Goal: Register for event/course

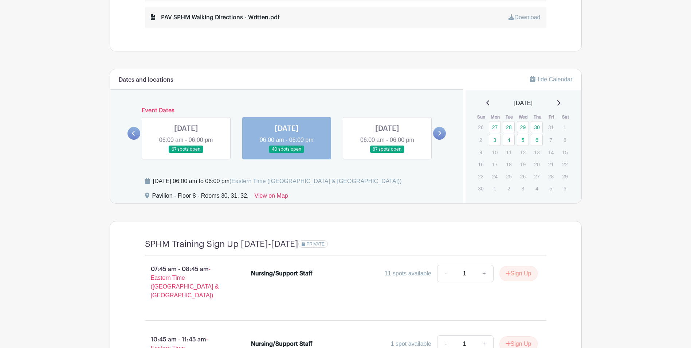
scroll to position [496, 0]
click at [510, 130] on link "28" at bounding box center [509, 128] width 12 height 12
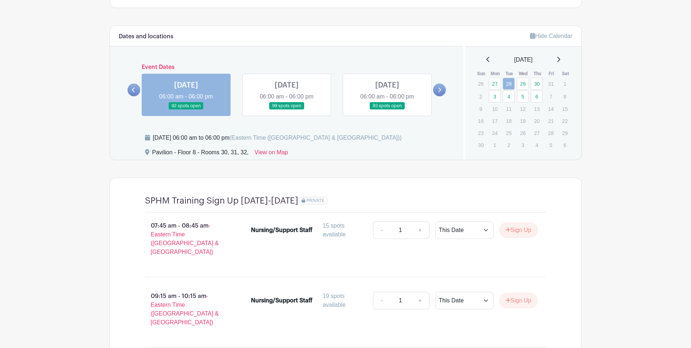
scroll to position [533, 0]
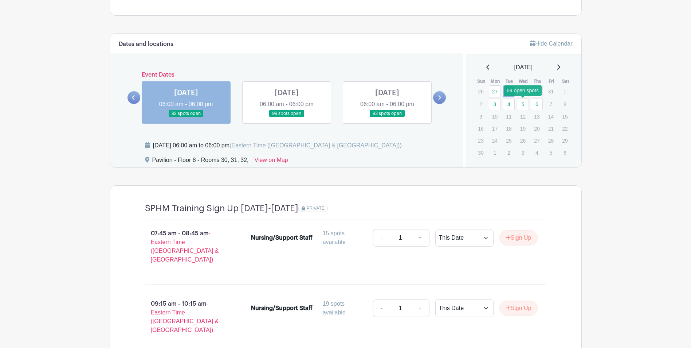
click at [526, 103] on link "5" at bounding box center [523, 104] width 12 height 12
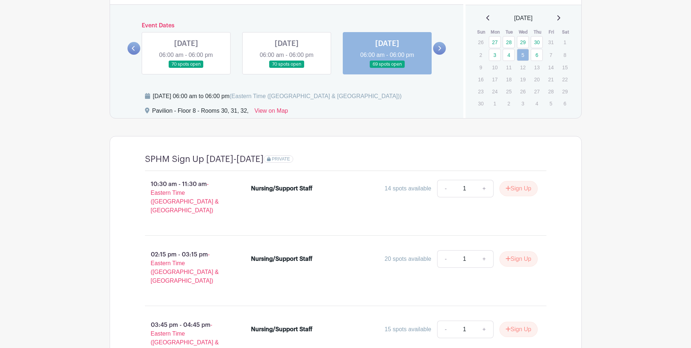
scroll to position [569, 0]
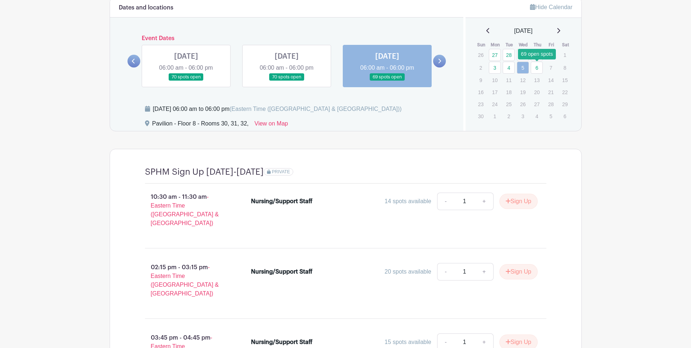
click at [535, 68] on link "6" at bounding box center [537, 68] width 12 height 12
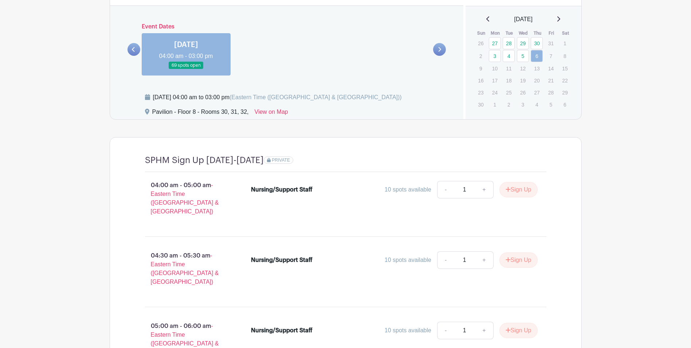
scroll to position [533, 0]
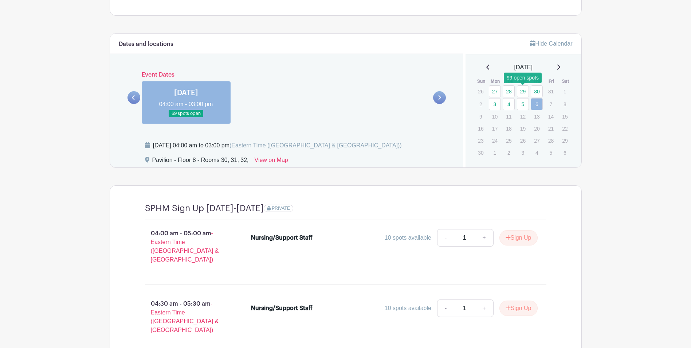
click at [522, 90] on link "29" at bounding box center [523, 91] width 12 height 12
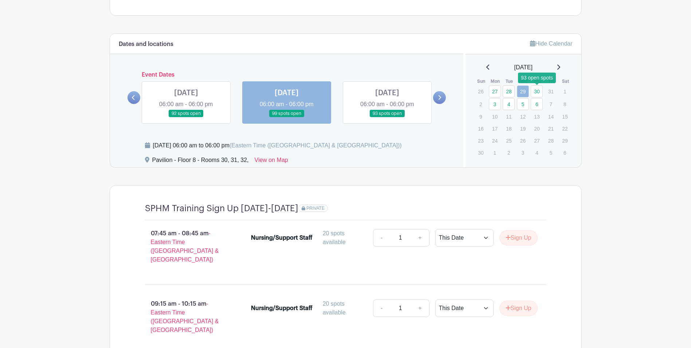
click at [538, 91] on link "30" at bounding box center [537, 91] width 12 height 12
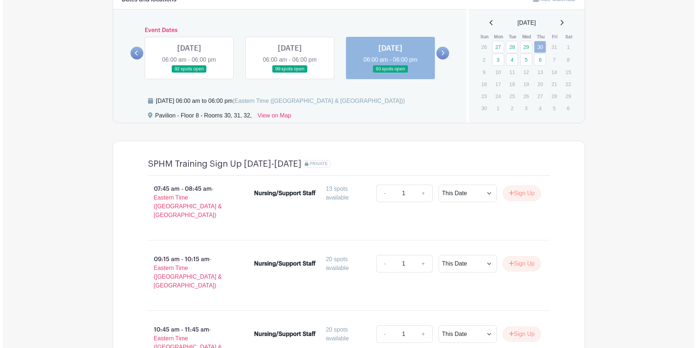
scroll to position [642, 0]
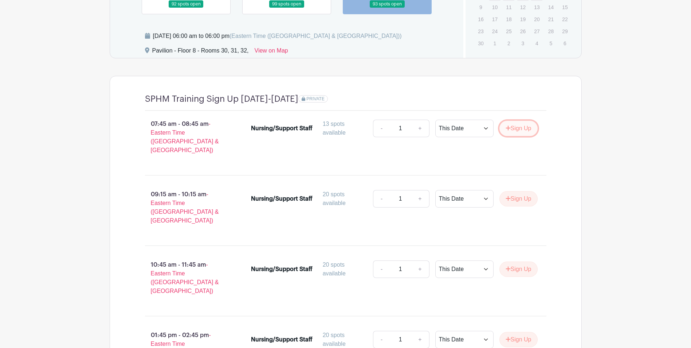
click at [516, 130] on button "Sign Up" at bounding box center [519, 128] width 38 height 15
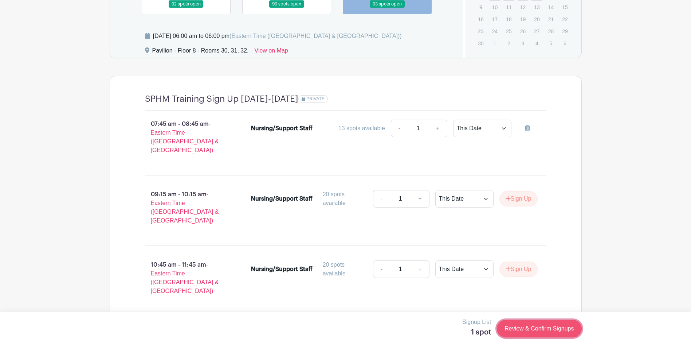
click at [525, 325] on link "Review & Confirm Signups" at bounding box center [539, 328] width 85 height 17
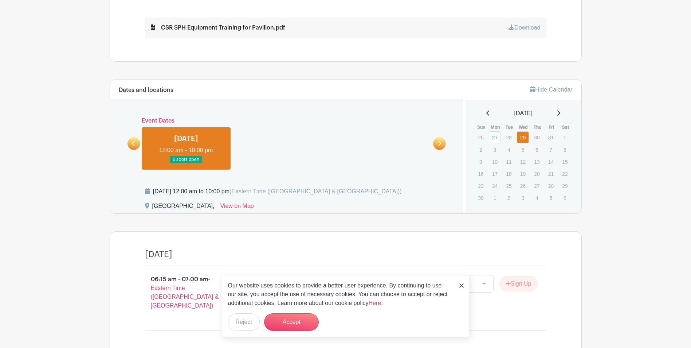
scroll to position [434, 0]
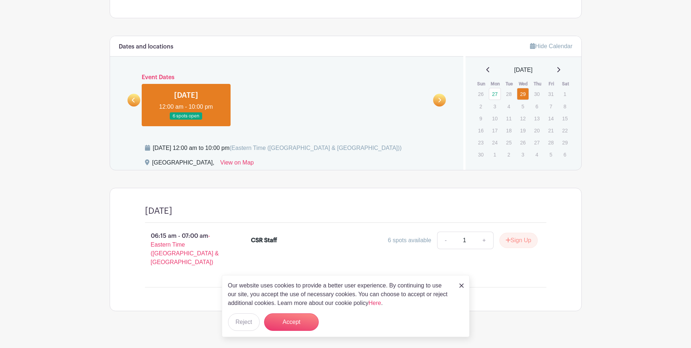
click at [487, 69] on icon at bounding box center [489, 70] width 4 height 6
click at [560, 71] on icon at bounding box center [559, 70] width 4 height 6
click at [480, 176] on turbo-frame "Dates and locations Event Dates [DATE] 12:00 am - 10:00 pm 4 spots open [DATE] …" at bounding box center [346, 173] width 472 height 275
click at [492, 139] on p "24" at bounding box center [495, 142] width 12 height 11
click at [521, 108] on p "5" at bounding box center [523, 106] width 12 height 11
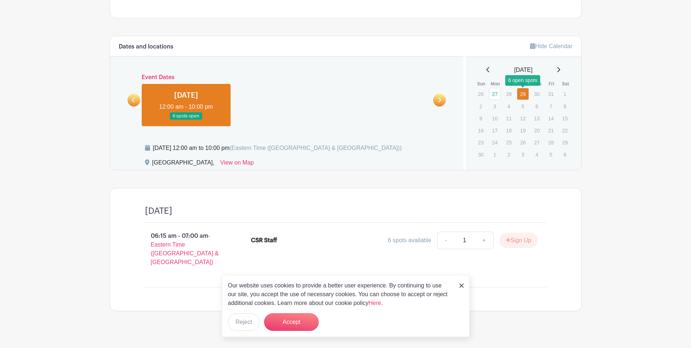
click at [522, 98] on link "29" at bounding box center [523, 94] width 12 height 12
click at [492, 93] on link "27" at bounding box center [495, 94] width 12 height 12
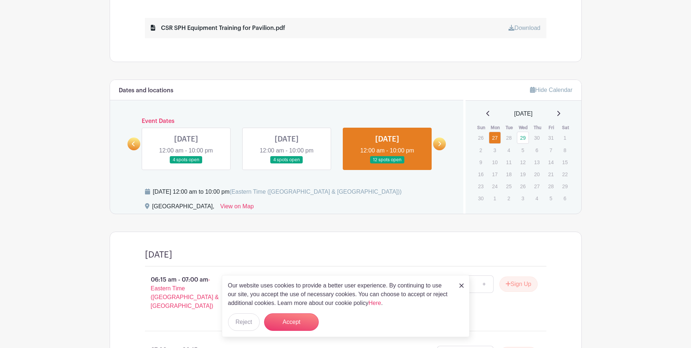
scroll to position [386, 0]
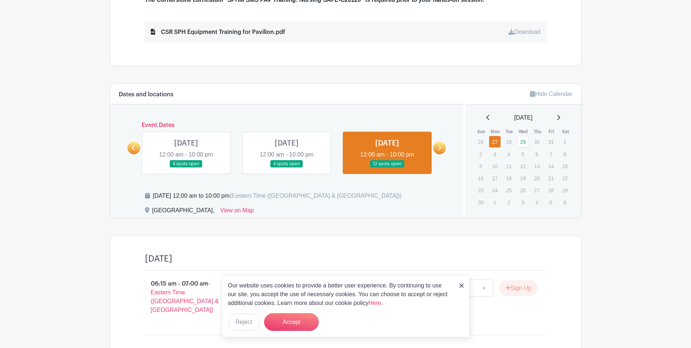
click at [487, 119] on div "[DATE]" at bounding box center [524, 117] width 98 height 9
click at [487, 119] on icon at bounding box center [488, 117] width 3 height 5
click at [526, 190] on link "29" at bounding box center [523, 190] width 12 height 12
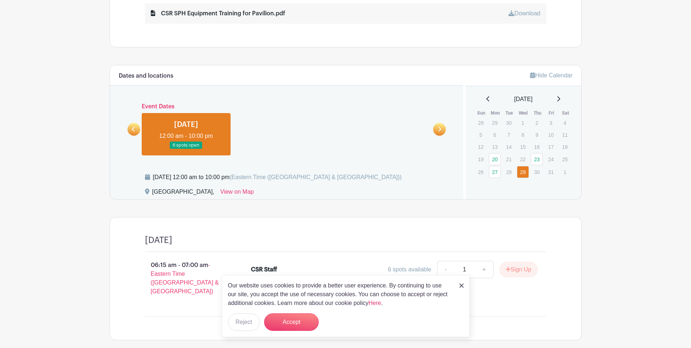
scroll to position [434, 0]
